Goal: Download file/media

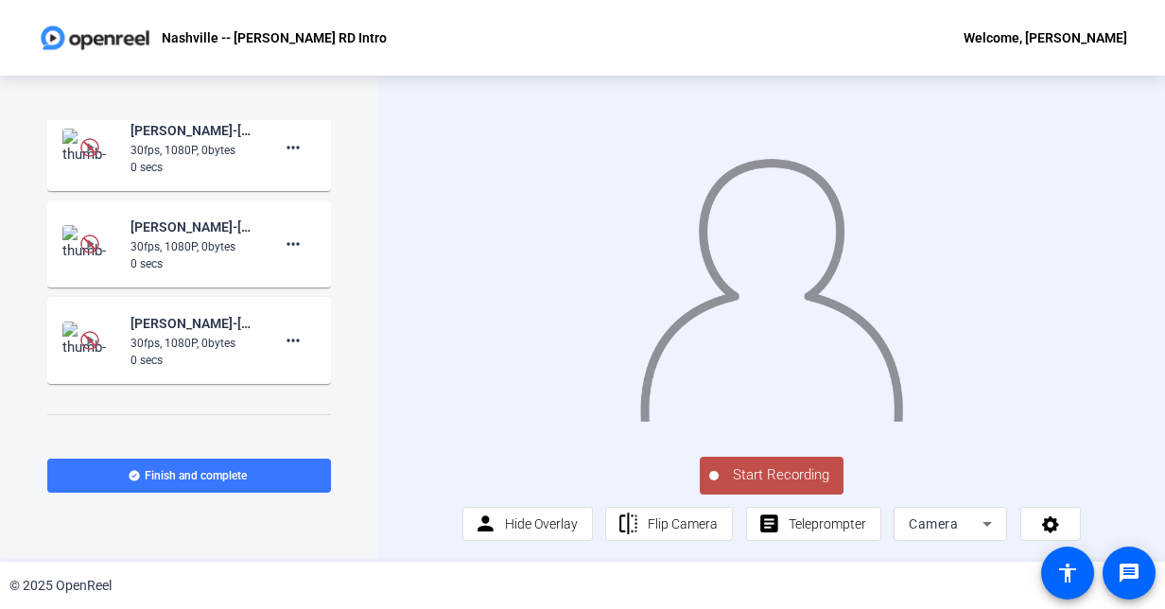
scroll to position [636, 0]
click at [213, 351] on div "0 secs" at bounding box center [194, 359] width 127 height 17
click at [282, 328] on mat-icon "more_horiz" at bounding box center [293, 339] width 23 height 23
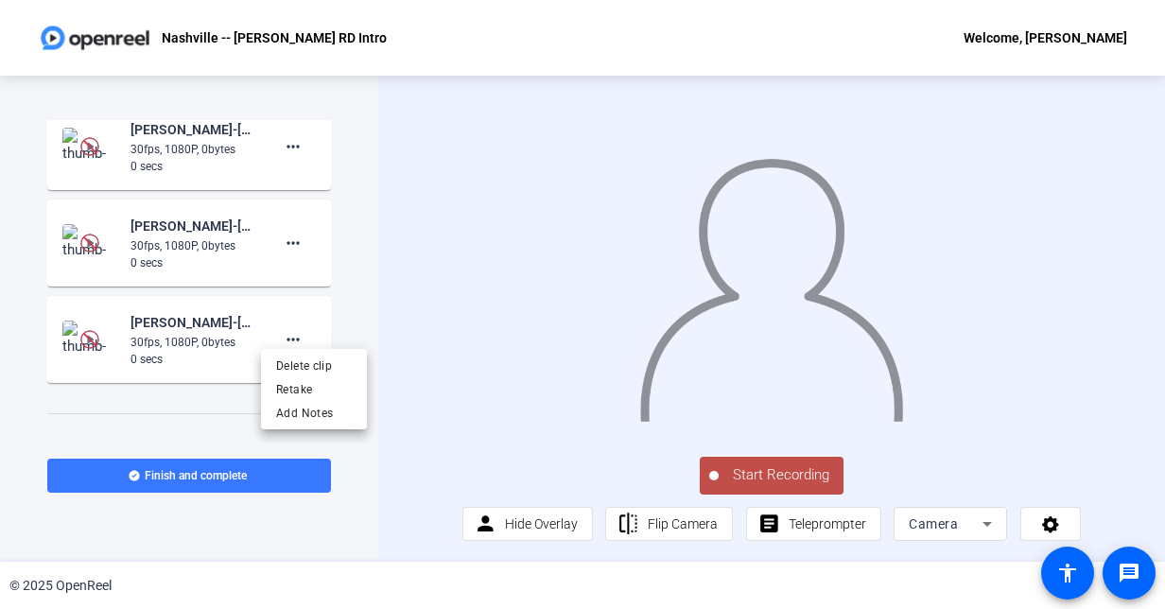
click at [203, 325] on div at bounding box center [582, 304] width 1165 height 609
click at [80, 330] on img at bounding box center [89, 339] width 19 height 19
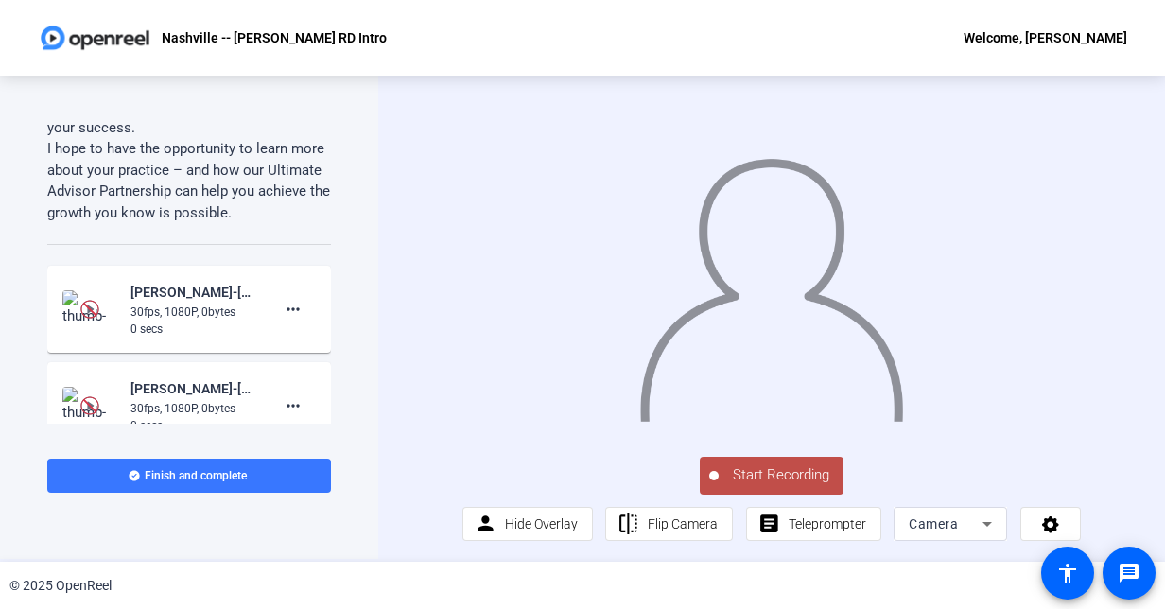
scroll to position [497, 0]
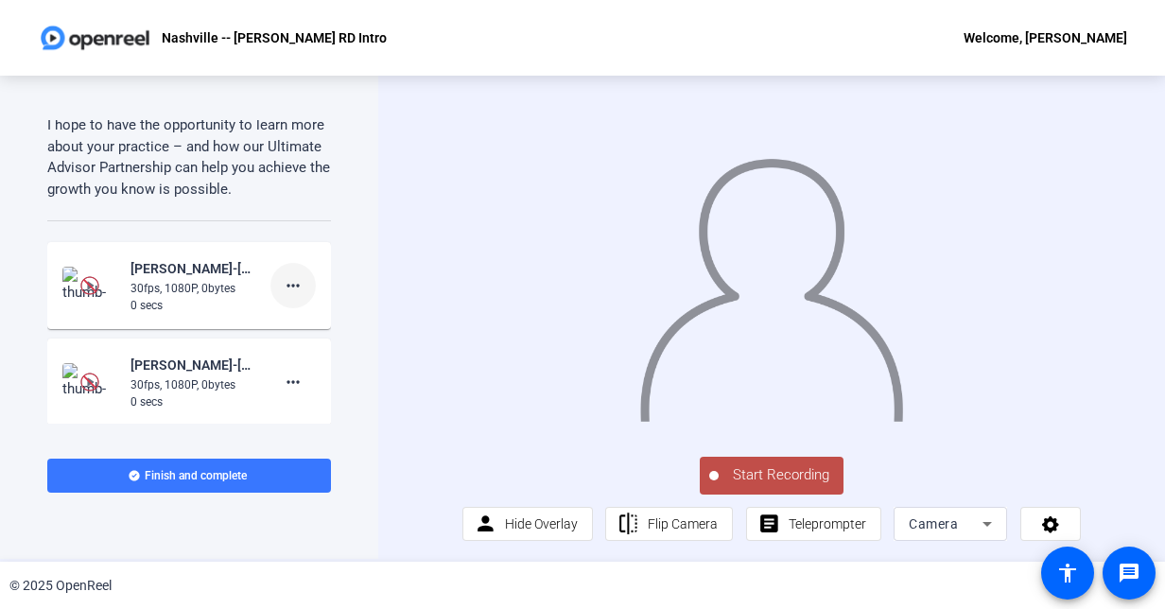
click at [282, 281] on mat-icon "more_horiz" at bounding box center [293, 285] width 23 height 23
click at [342, 246] on div at bounding box center [582, 304] width 1165 height 609
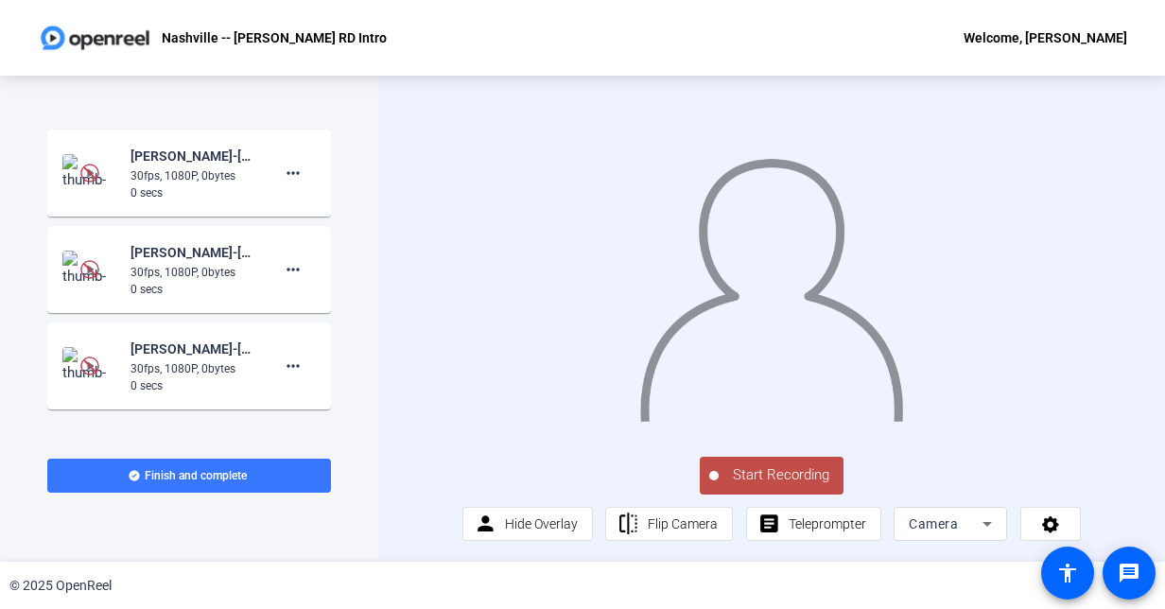
scroll to position [608, 0]
click at [84, 358] on img at bounding box center [89, 367] width 19 height 19
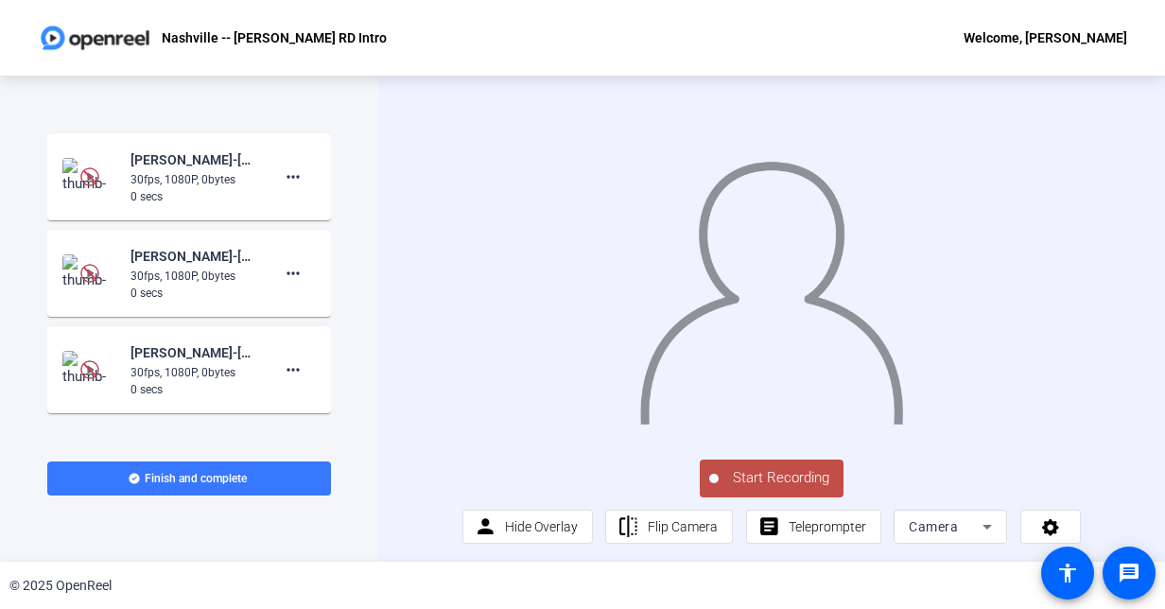
scroll to position [15, 0]
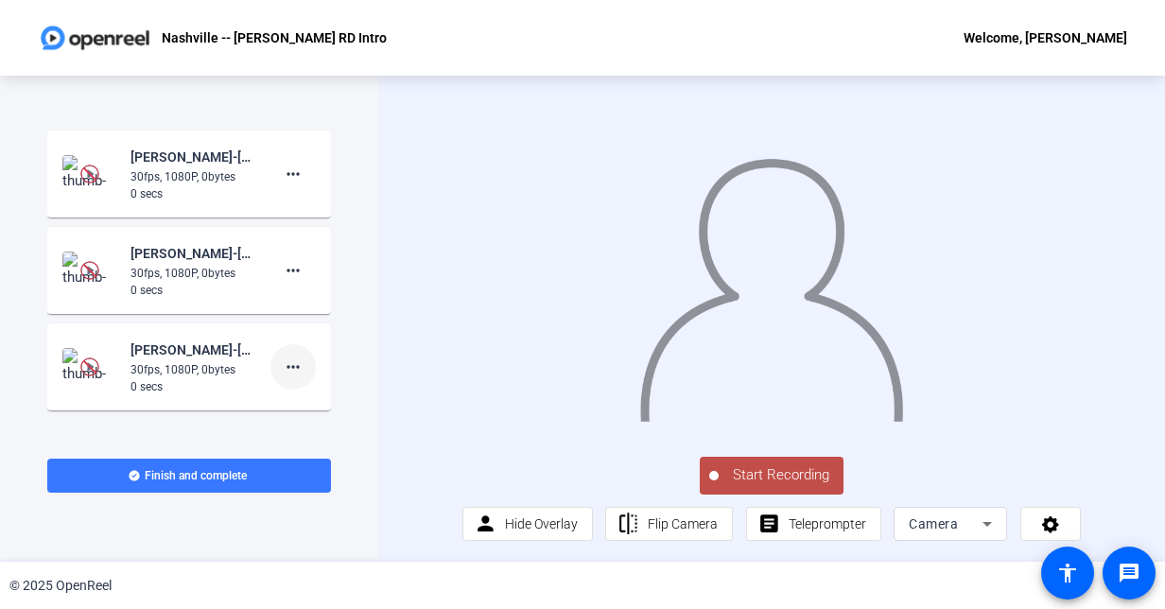
click at [286, 356] on mat-icon "more_horiz" at bounding box center [293, 367] width 23 height 23
click at [385, 499] on div at bounding box center [582, 304] width 1165 height 609
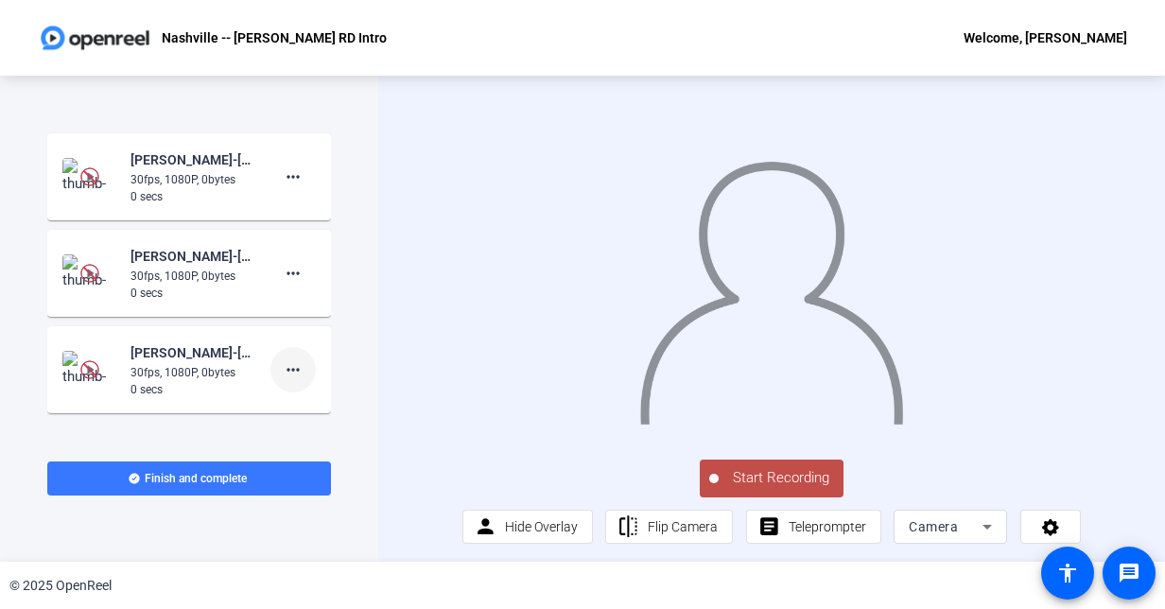
click at [282, 376] on mat-icon "more_horiz" at bounding box center [293, 369] width 23 height 23
click at [377, 339] on div at bounding box center [582, 304] width 1165 height 609
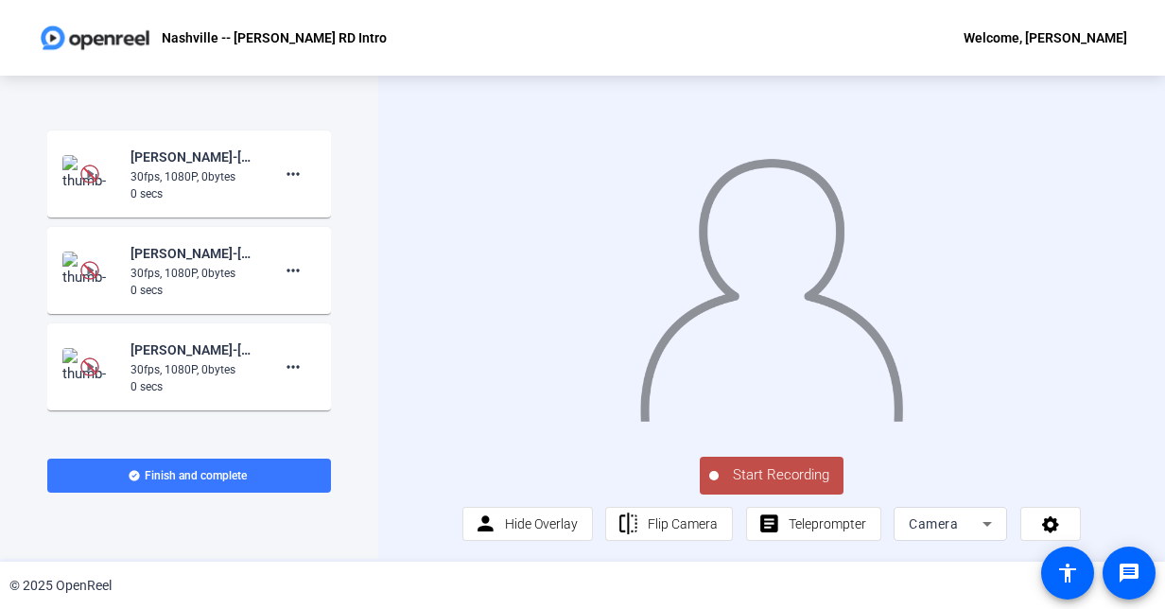
click at [1092, 37] on div "Welcome, [PERSON_NAME]" at bounding box center [1046, 37] width 164 height 23
click at [1092, 37] on div at bounding box center [582, 304] width 1165 height 609
click at [743, 470] on span "Start Recording" at bounding box center [781, 475] width 125 height 22
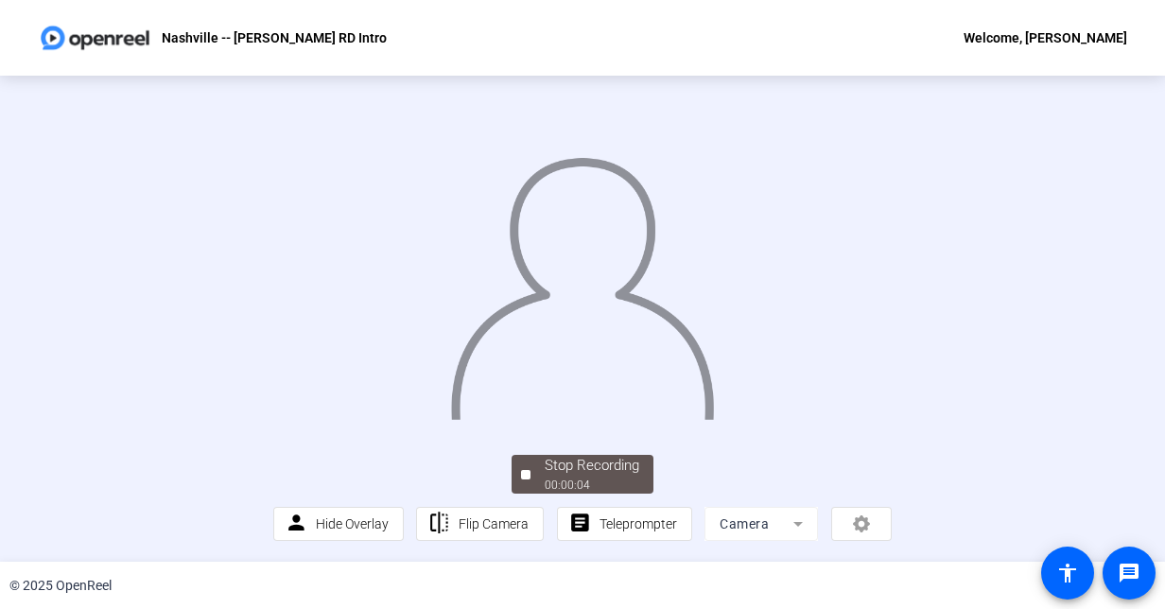
scroll to position [105, 0]
click at [550, 481] on div "00:00:07" at bounding box center [592, 485] width 95 height 17
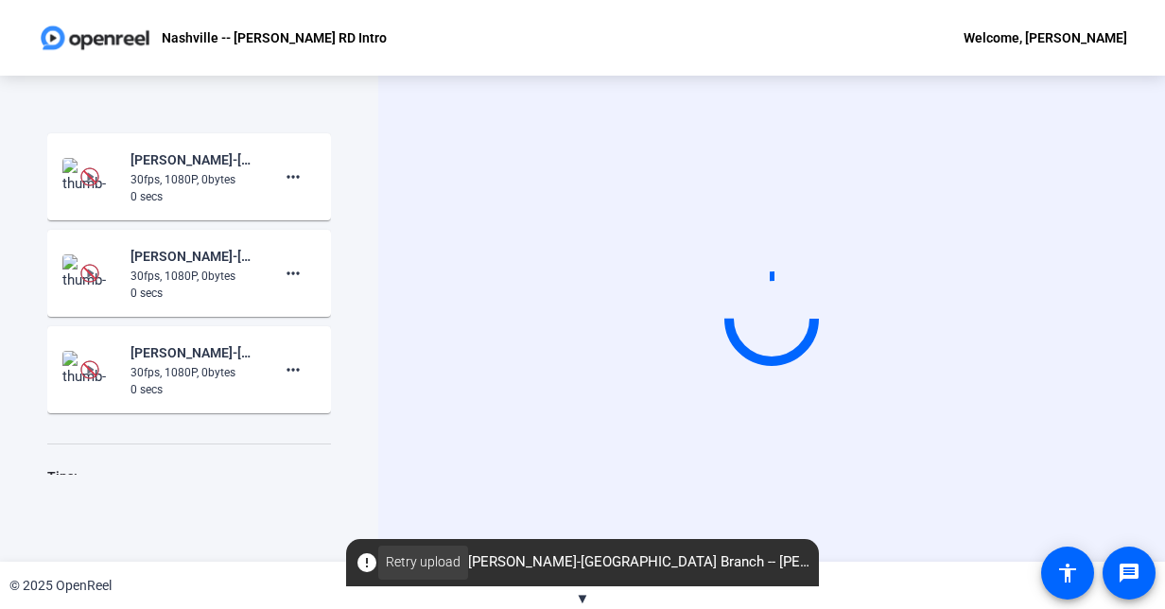
click at [408, 558] on span "Retry upload" at bounding box center [423, 562] width 75 height 20
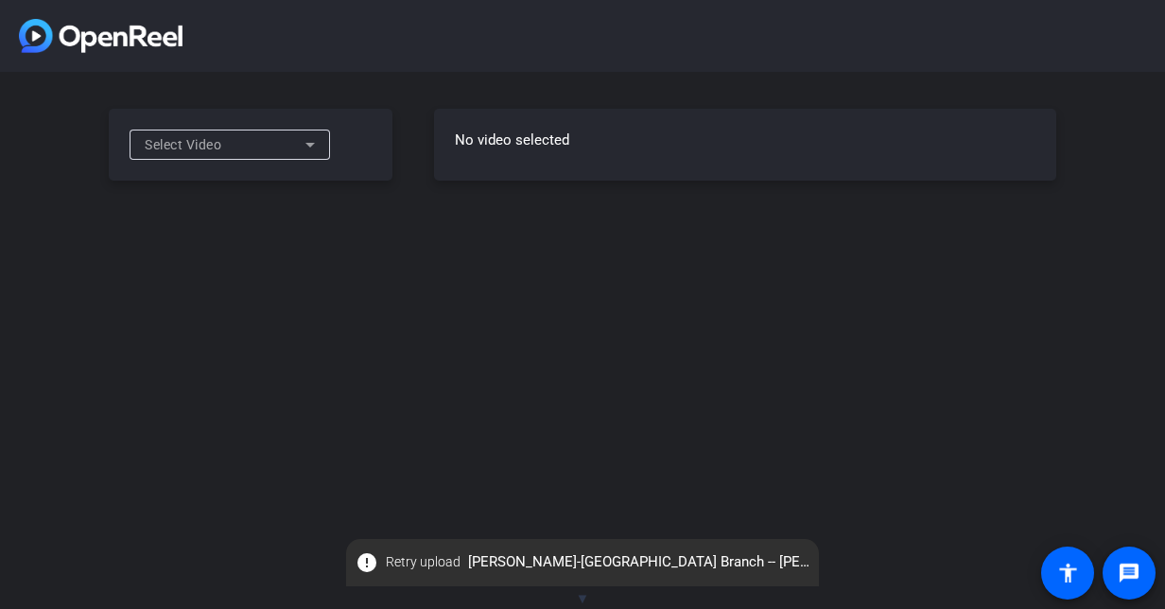
click at [309, 154] on icon at bounding box center [310, 144] width 23 height 23
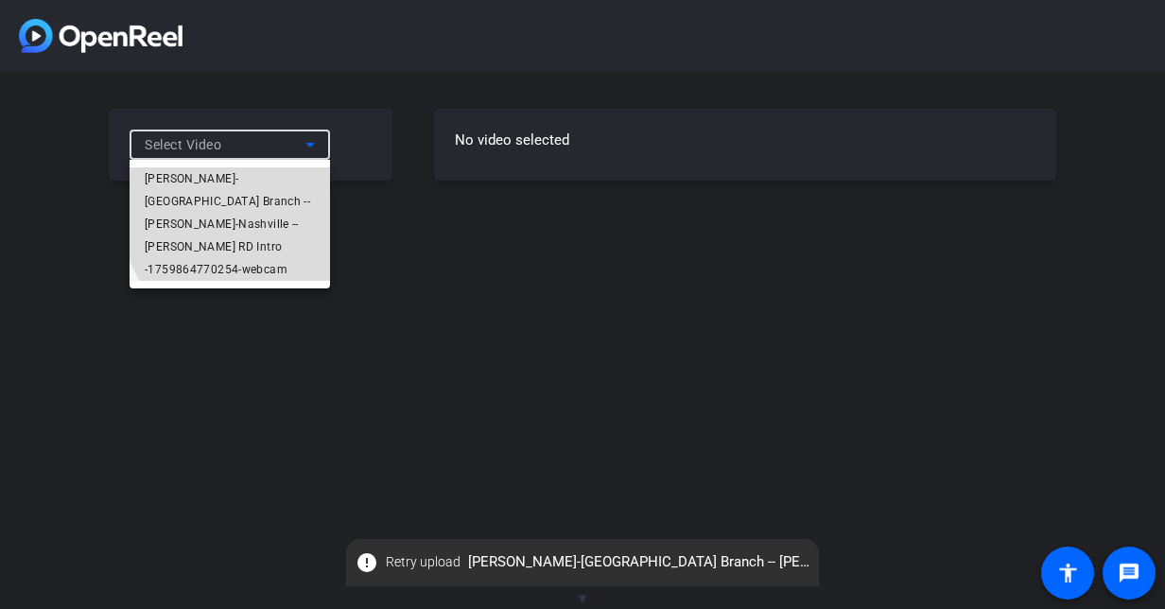
click at [281, 202] on span "[PERSON_NAME]-[GEOGRAPHIC_DATA] Branch -- [PERSON_NAME]-Nashville -- [PERSON_NA…" at bounding box center [230, 224] width 170 height 114
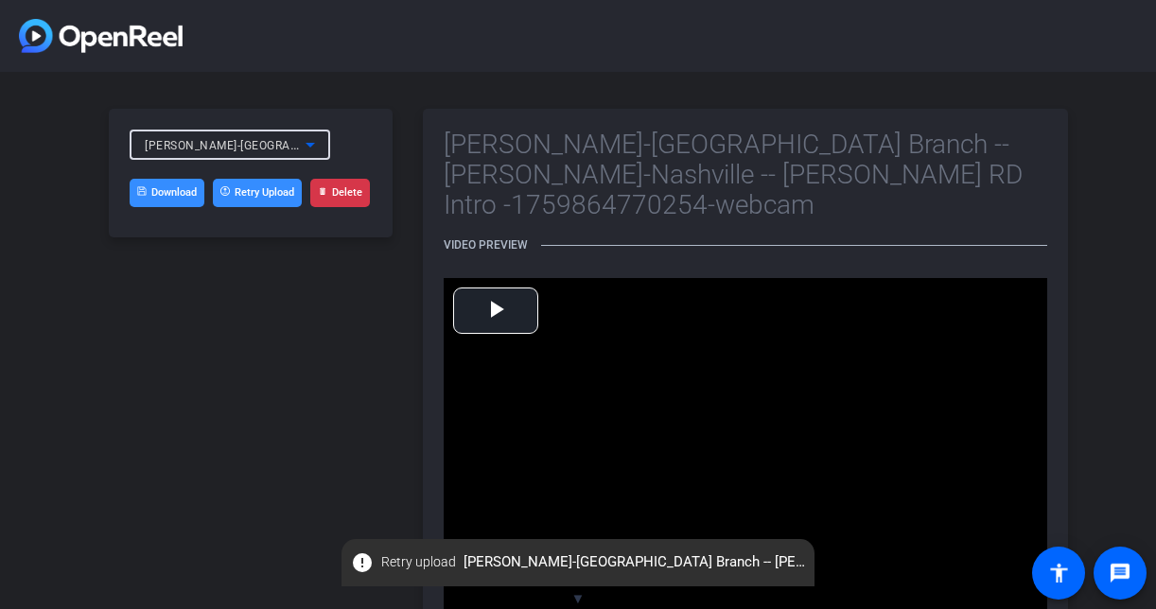
click at [283, 149] on span "[PERSON_NAME]-[GEOGRAPHIC_DATA] Branch -- [PERSON_NAME]-Nashville -- [PERSON_NA…" at bounding box center [503, 144] width 717 height 15
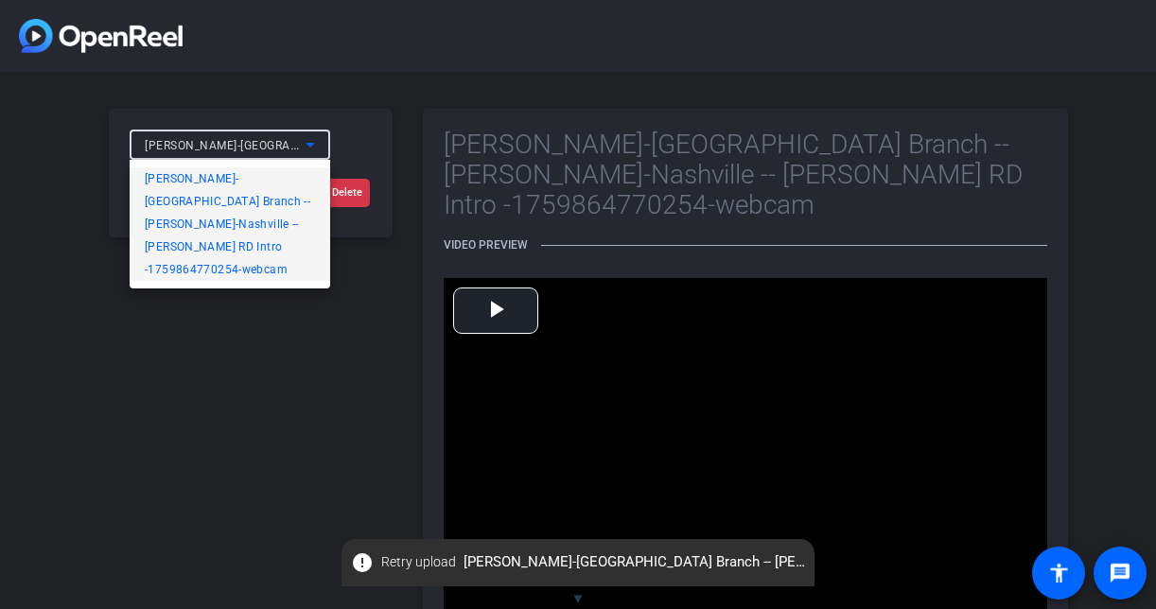
click at [259, 170] on span "[PERSON_NAME]-[GEOGRAPHIC_DATA] Branch -- [PERSON_NAME]-Nashville -- [PERSON_NA…" at bounding box center [230, 224] width 170 height 114
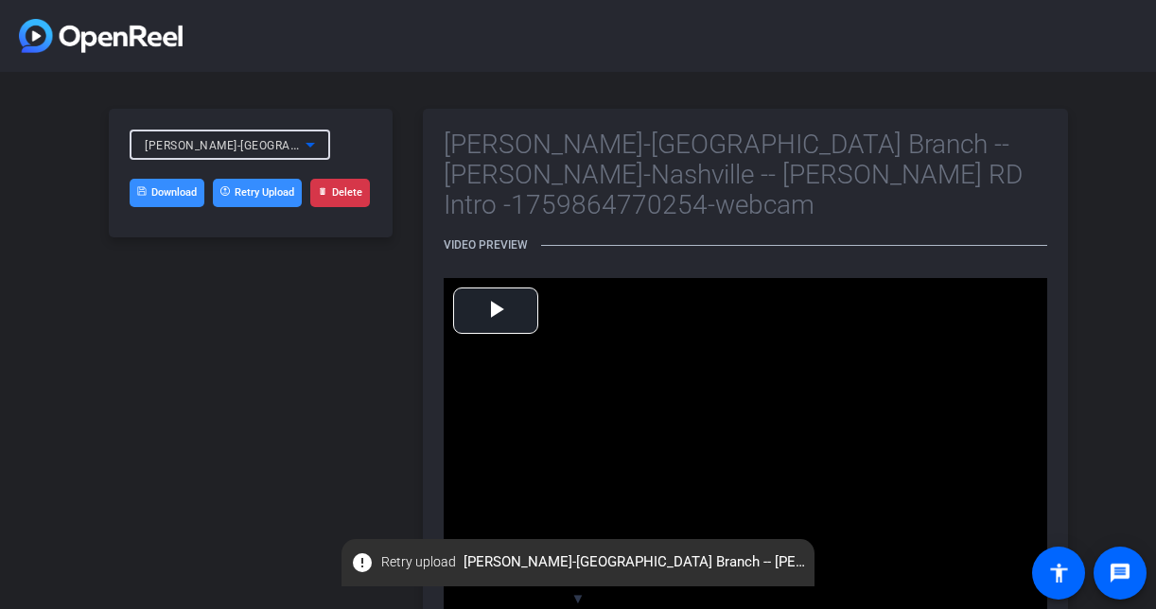
click at [278, 148] on span "[PERSON_NAME]-[GEOGRAPHIC_DATA] Branch -- [PERSON_NAME]-Nashville -- [PERSON_NA…" at bounding box center [503, 144] width 717 height 15
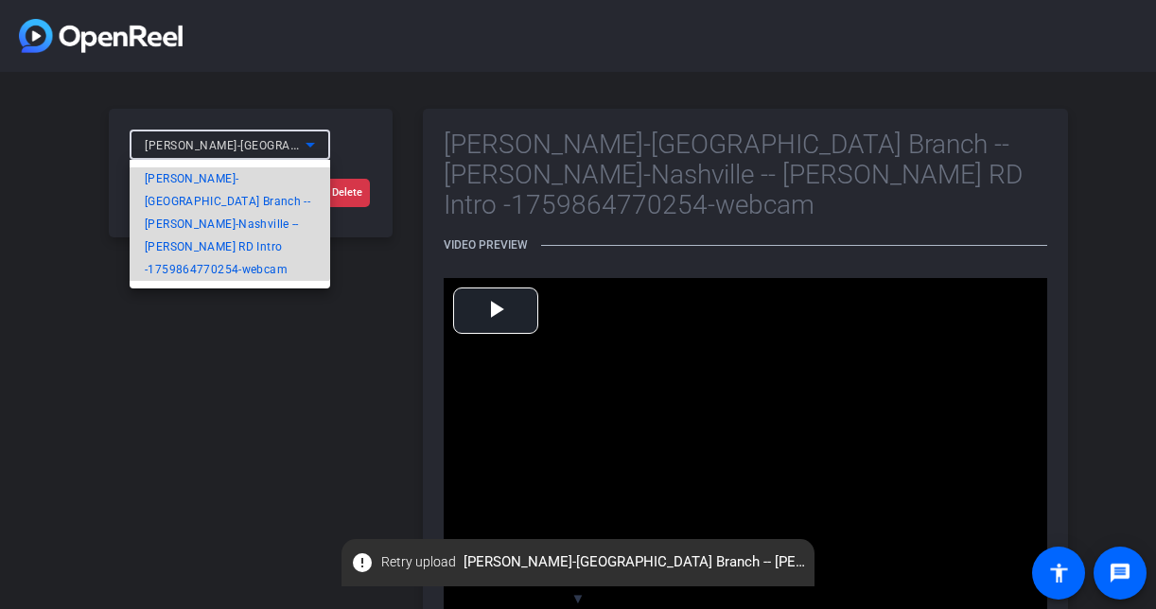
click at [228, 223] on span "[PERSON_NAME]-[GEOGRAPHIC_DATA] Branch -- [PERSON_NAME]-Nashville -- [PERSON_NA…" at bounding box center [230, 224] width 170 height 114
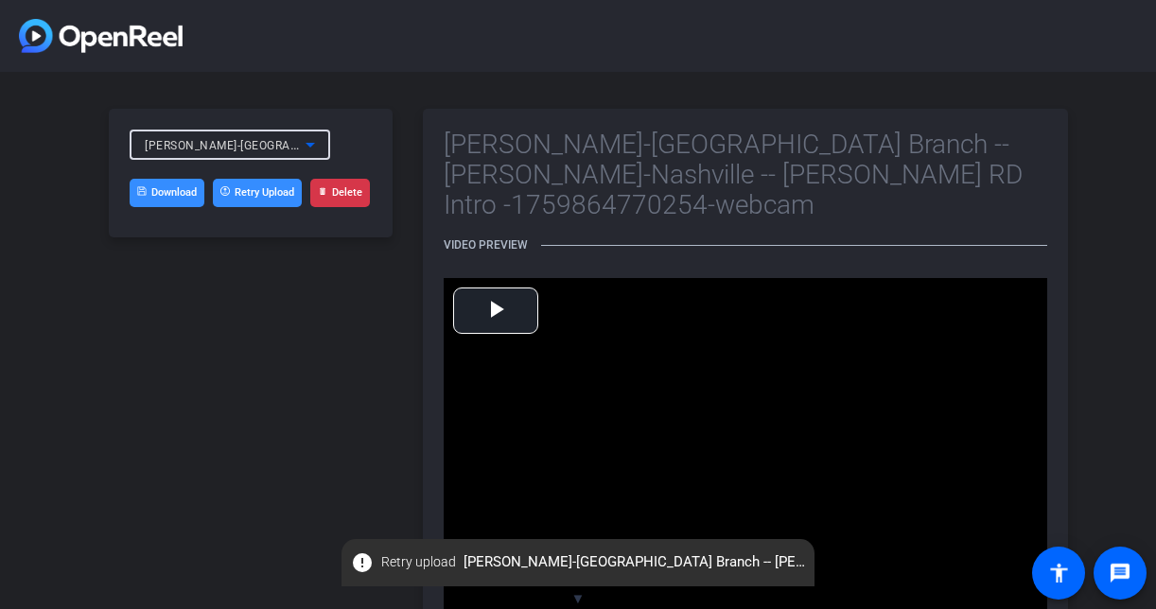
click at [306, 146] on icon at bounding box center [310, 144] width 23 height 23
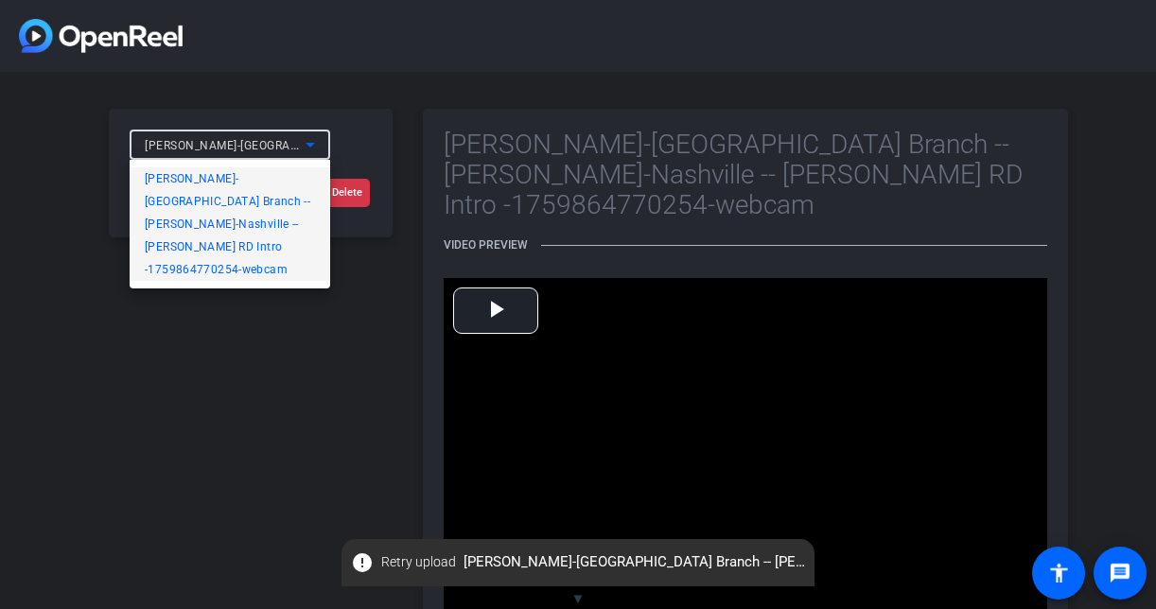
click at [160, 195] on span "[PERSON_NAME]-[GEOGRAPHIC_DATA] Branch -- [PERSON_NAME]-Nashville -- [PERSON_NA…" at bounding box center [230, 224] width 170 height 114
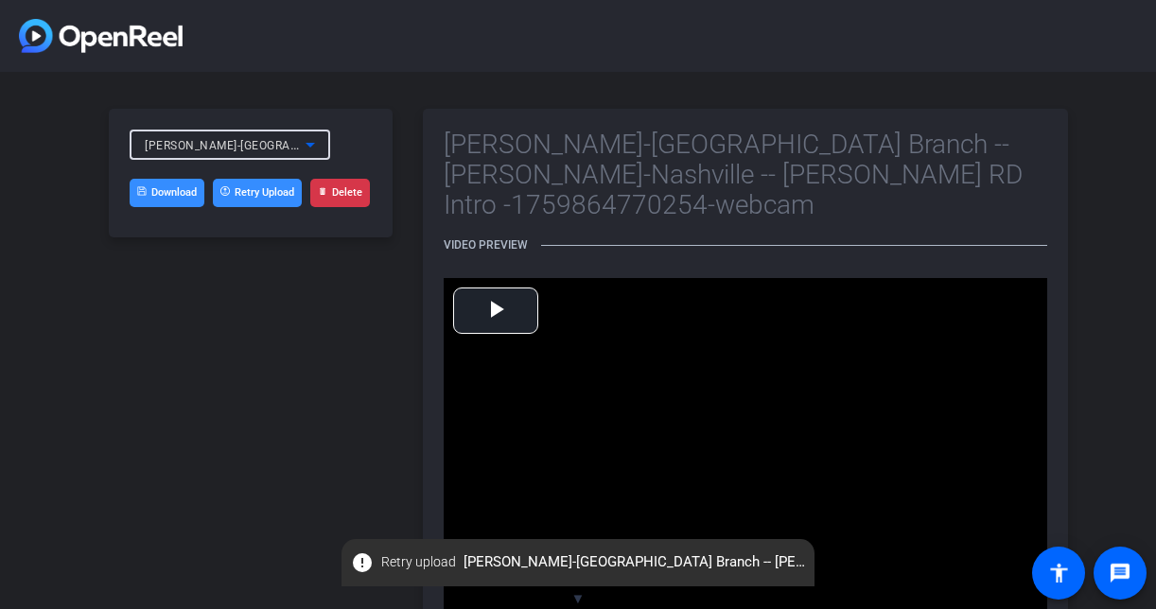
click at [306, 136] on icon at bounding box center [310, 144] width 23 height 23
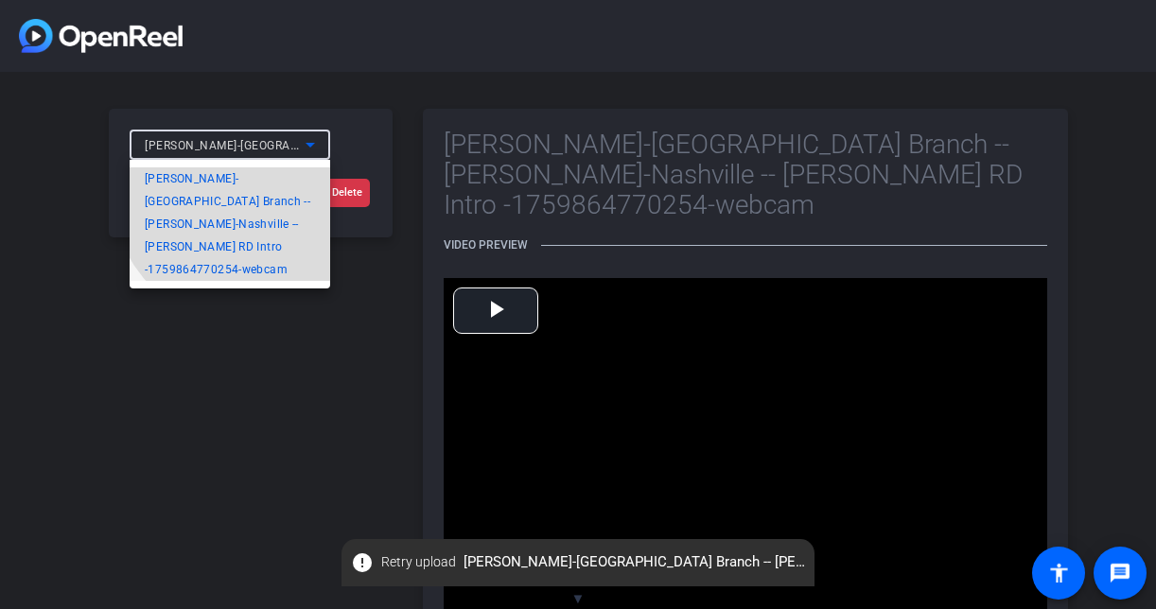
click at [268, 176] on span "[PERSON_NAME]-[GEOGRAPHIC_DATA] Branch -- [PERSON_NAME]-Nashville -- [PERSON_NA…" at bounding box center [230, 224] width 170 height 114
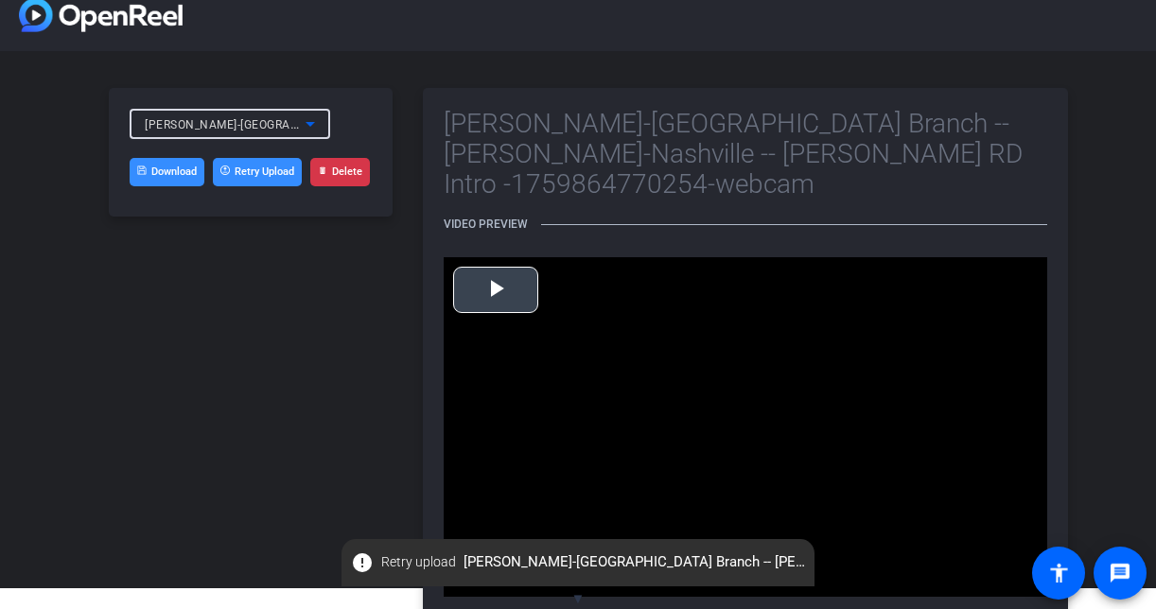
scroll to position [8, 0]
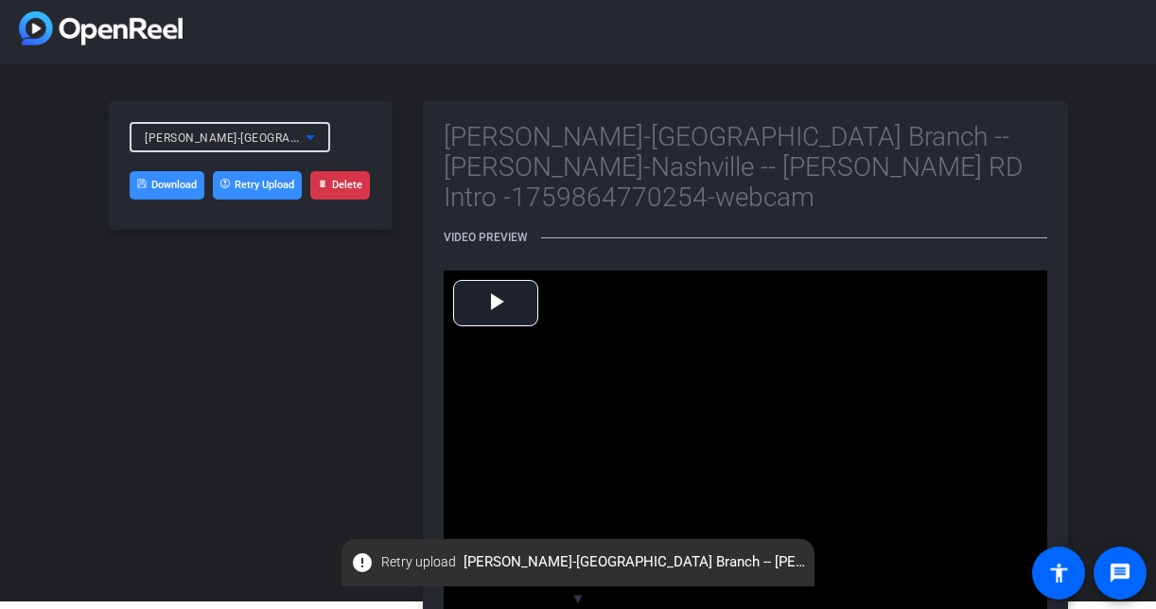
click at [178, 185] on link "Download" at bounding box center [167, 185] width 75 height 28
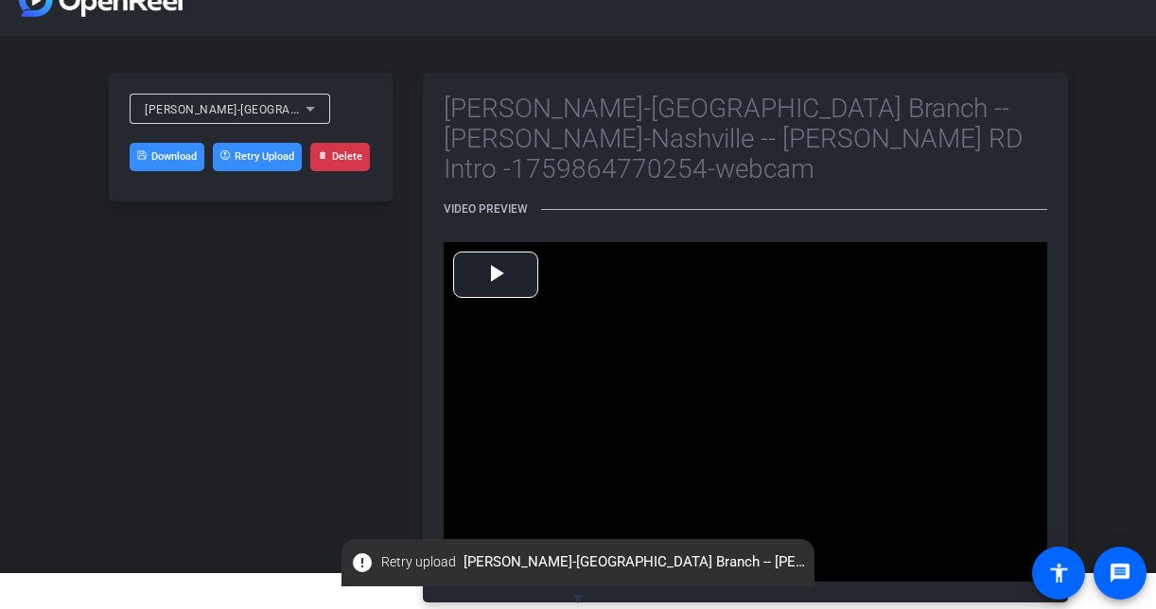
click at [325, 100] on div "[PERSON_NAME]-[GEOGRAPHIC_DATA] Branch -- [PERSON_NAME]-Nashville -- [PERSON_NA…" at bounding box center [230, 109] width 201 height 30
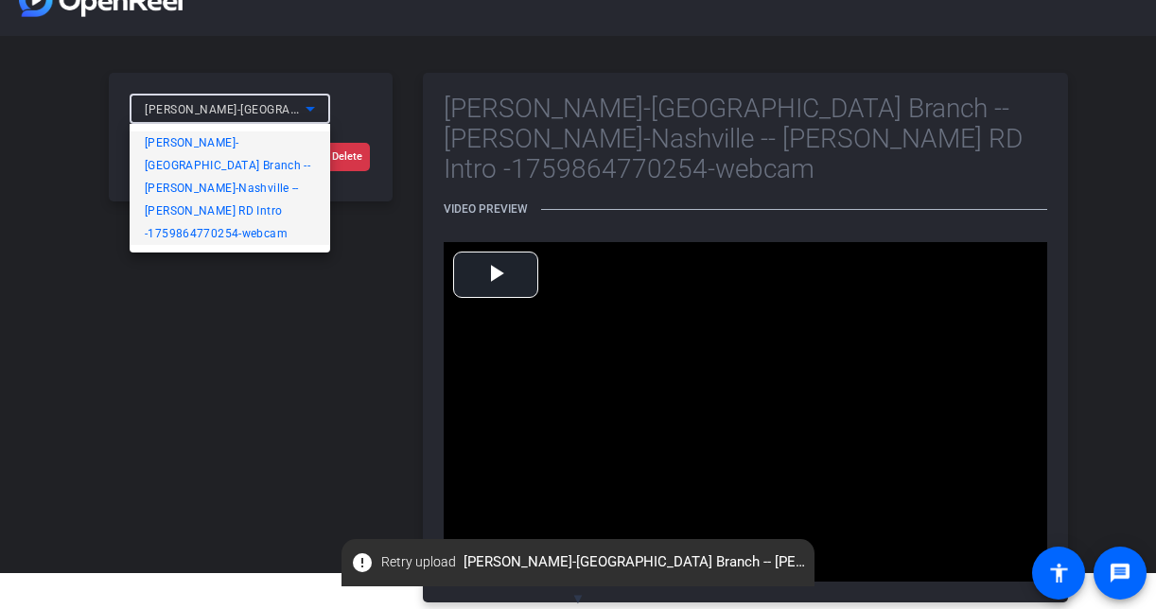
click at [255, 183] on span "[PERSON_NAME]-[GEOGRAPHIC_DATA] Branch -- [PERSON_NAME]-Nashville -- [PERSON_NA…" at bounding box center [230, 188] width 170 height 114
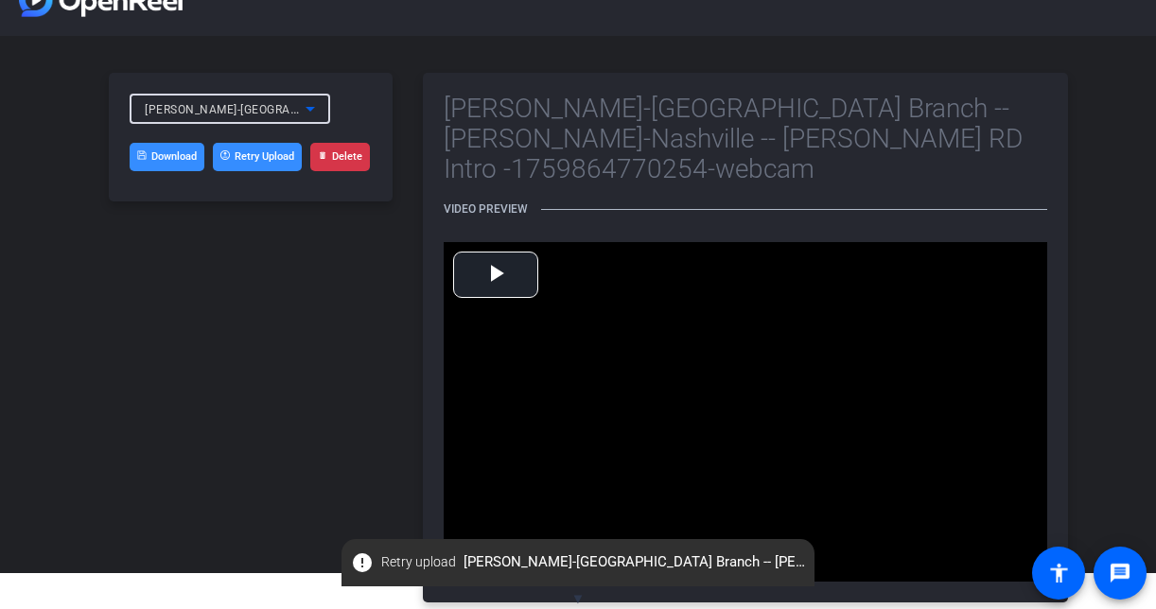
click at [310, 103] on icon at bounding box center [310, 108] width 23 height 23
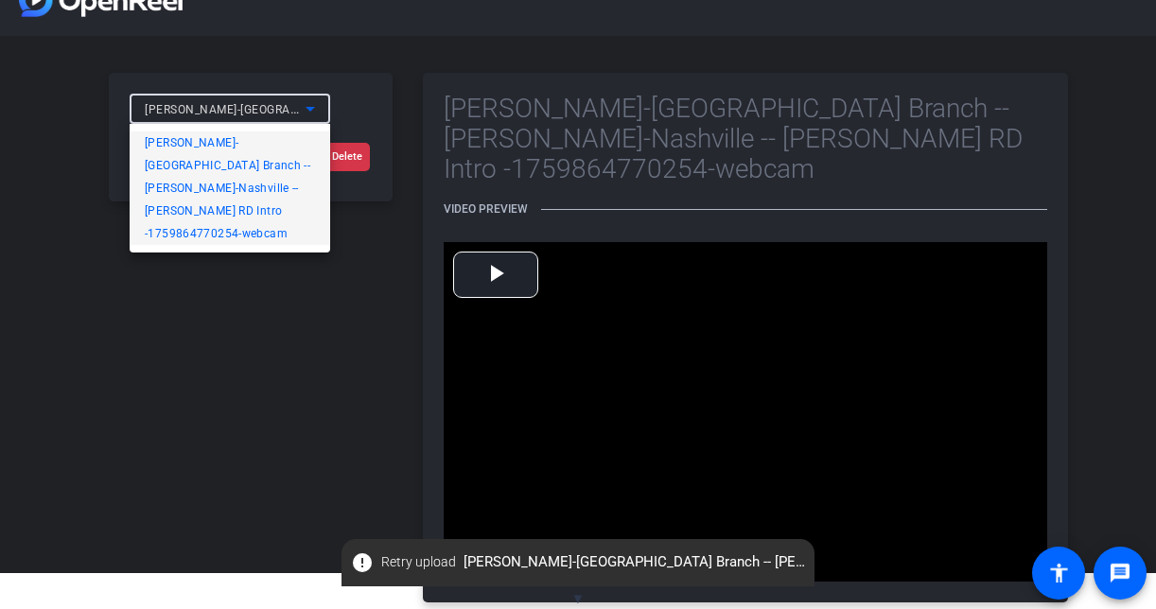
click at [237, 159] on span "[PERSON_NAME]-[GEOGRAPHIC_DATA] Branch -- [PERSON_NAME]-Nashville -- [PERSON_NA…" at bounding box center [230, 188] width 170 height 114
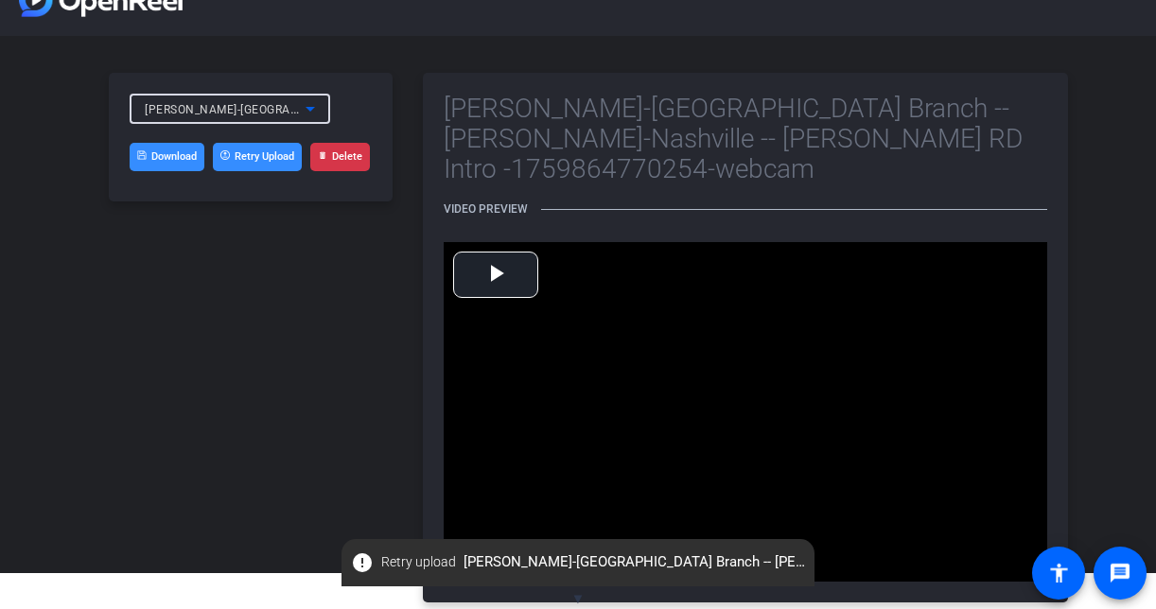
click at [297, 112] on span "[PERSON_NAME]-[GEOGRAPHIC_DATA] Branch -- [PERSON_NAME]-Nashville -- [PERSON_NA…" at bounding box center [503, 108] width 717 height 15
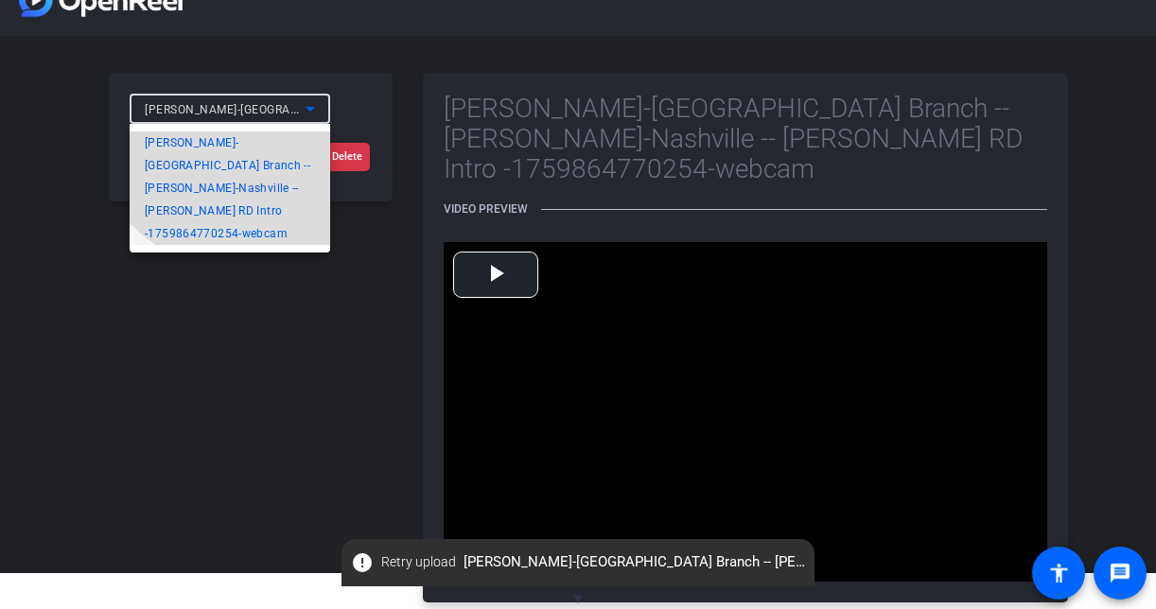
click at [250, 142] on span "[PERSON_NAME]-[GEOGRAPHIC_DATA] Branch -- [PERSON_NAME]-Nashville -- [PERSON_NA…" at bounding box center [230, 188] width 170 height 114
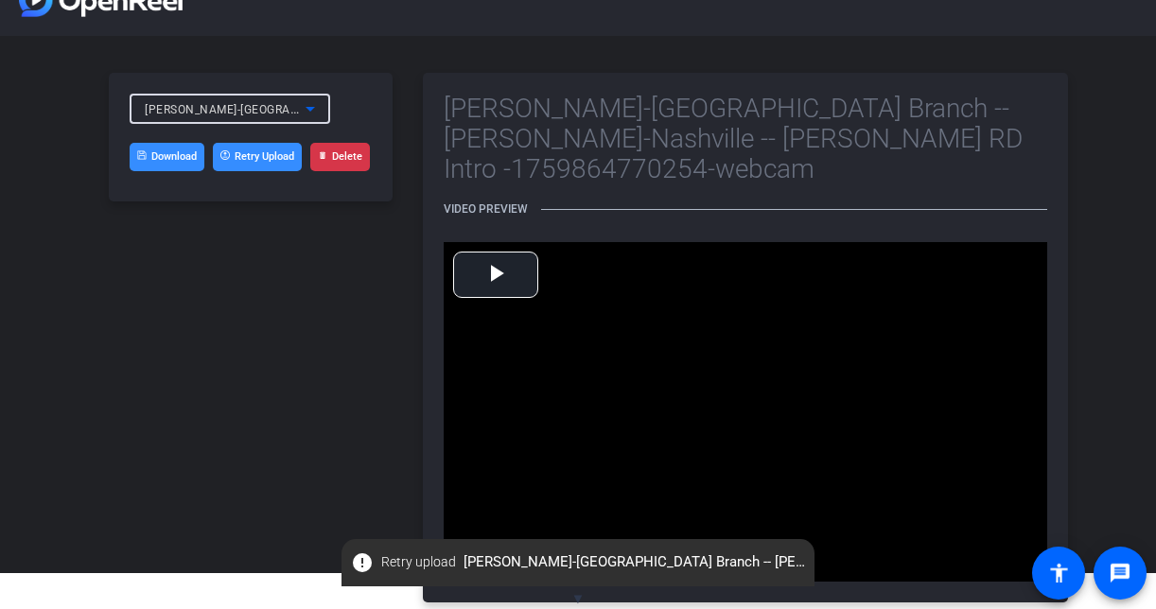
click at [309, 115] on icon at bounding box center [310, 108] width 23 height 23
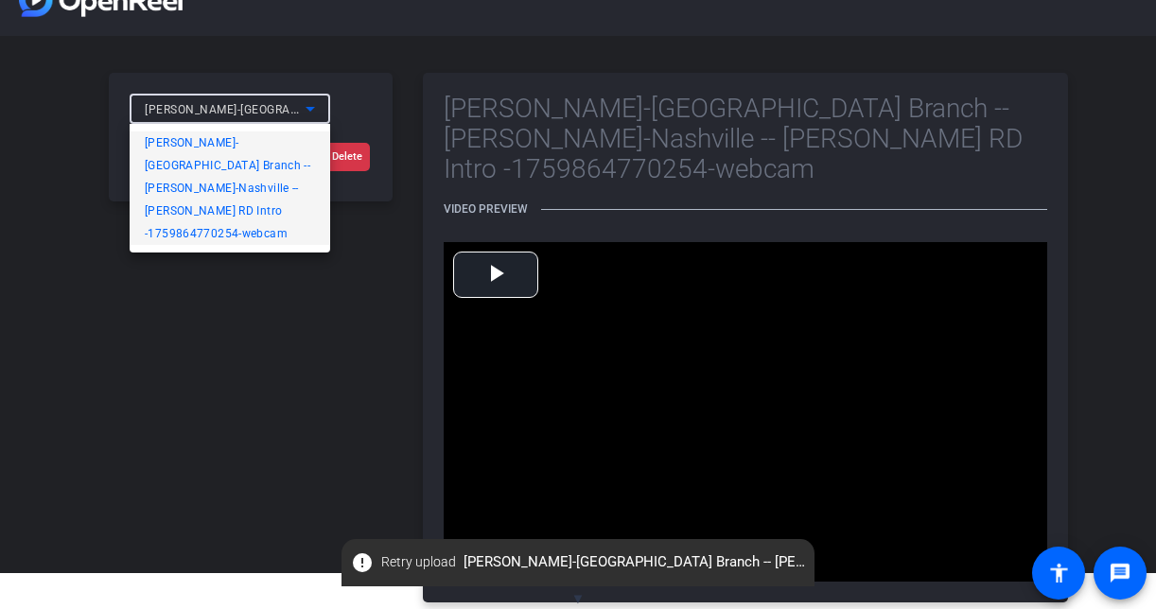
click at [221, 213] on span "[PERSON_NAME]-[GEOGRAPHIC_DATA] Branch -- [PERSON_NAME]-Nashville -- [PERSON_NA…" at bounding box center [230, 188] width 170 height 114
